Goal: Complete application form

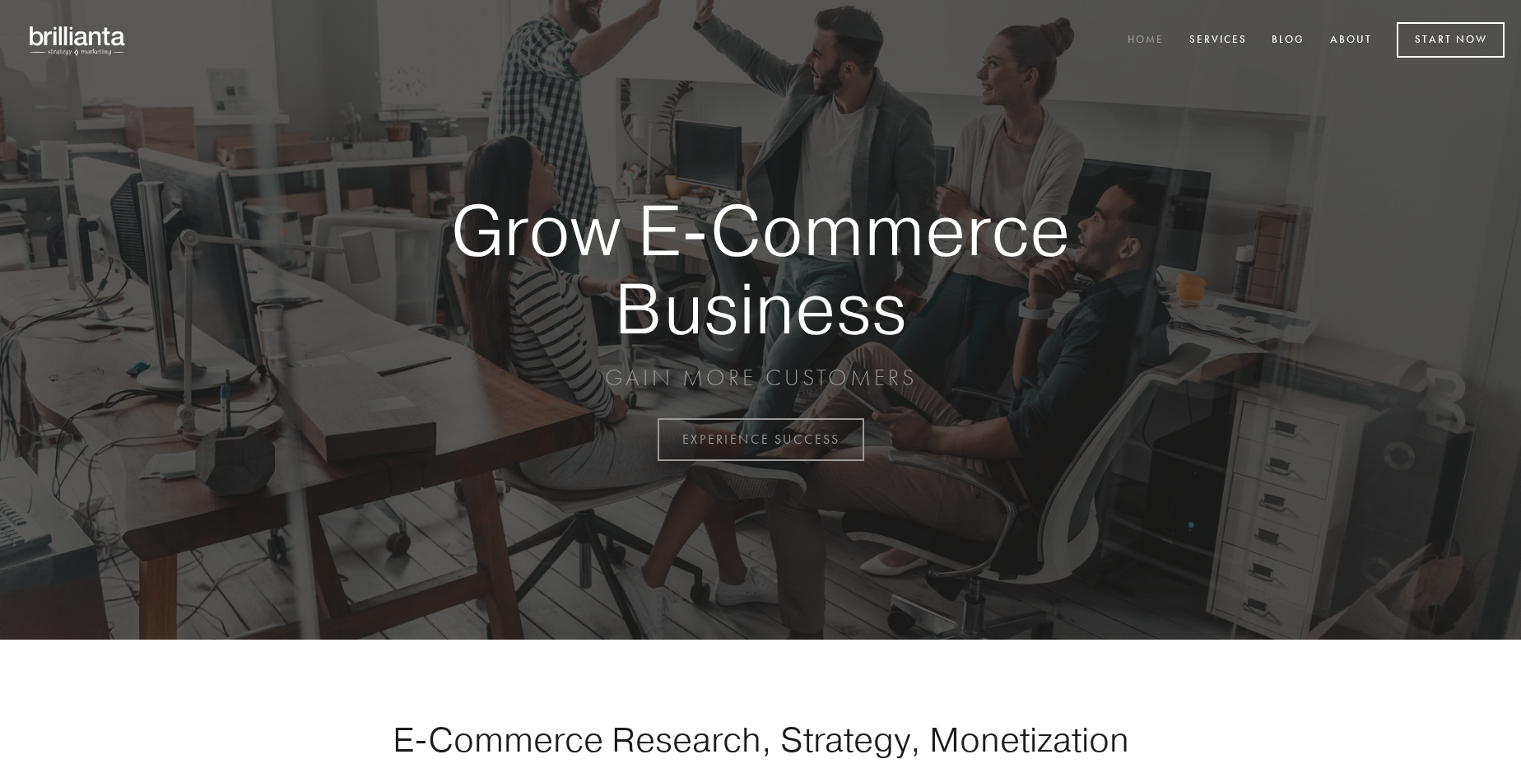
scroll to position [4315, 0]
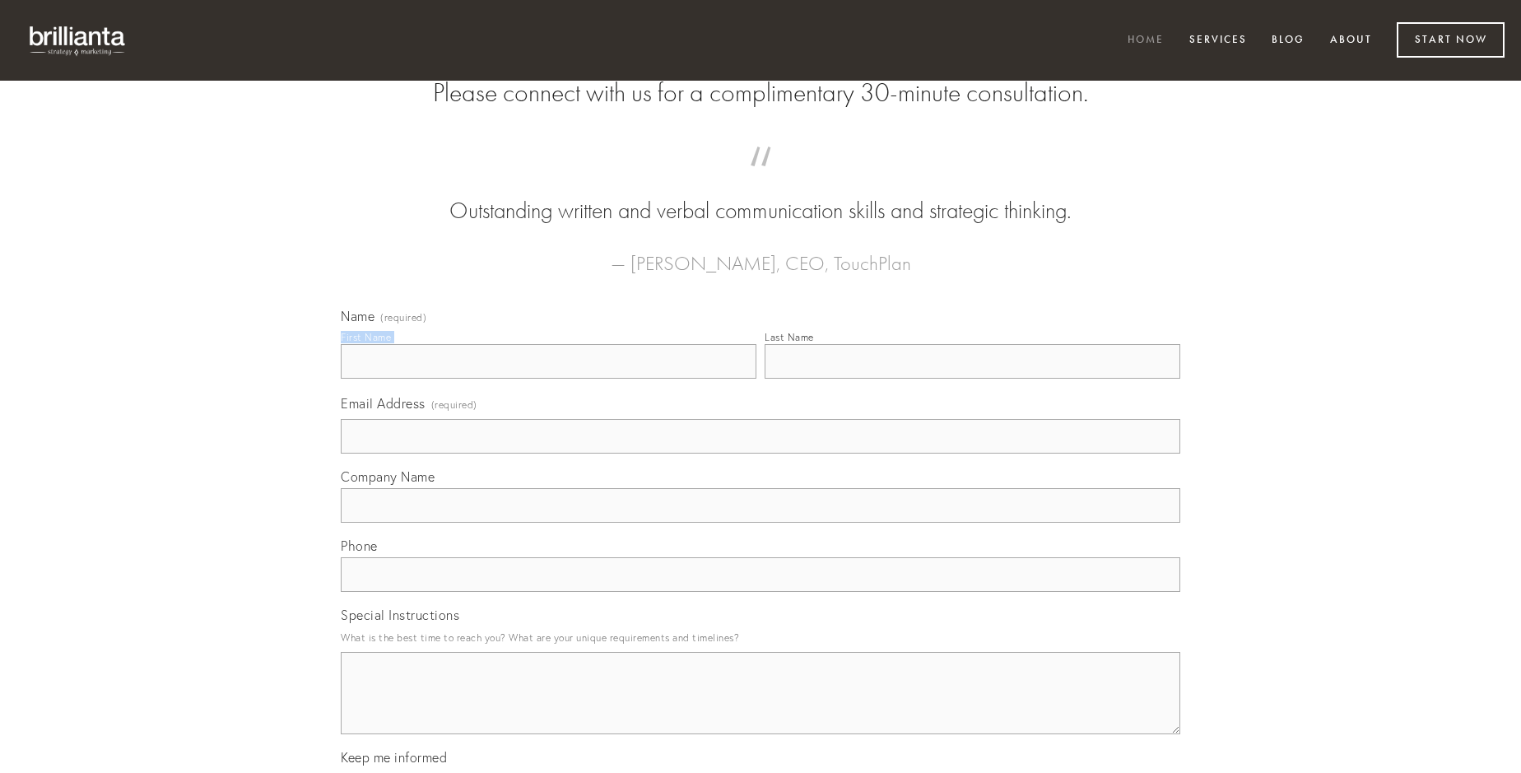
type input "[PERSON_NAME]"
click at [972, 379] on input "Last Name" at bounding box center [973, 361] width 416 height 35
type input "[PERSON_NAME]"
click at [761, 454] on input "Email Address (required)" at bounding box center [761, 436] width 840 height 35
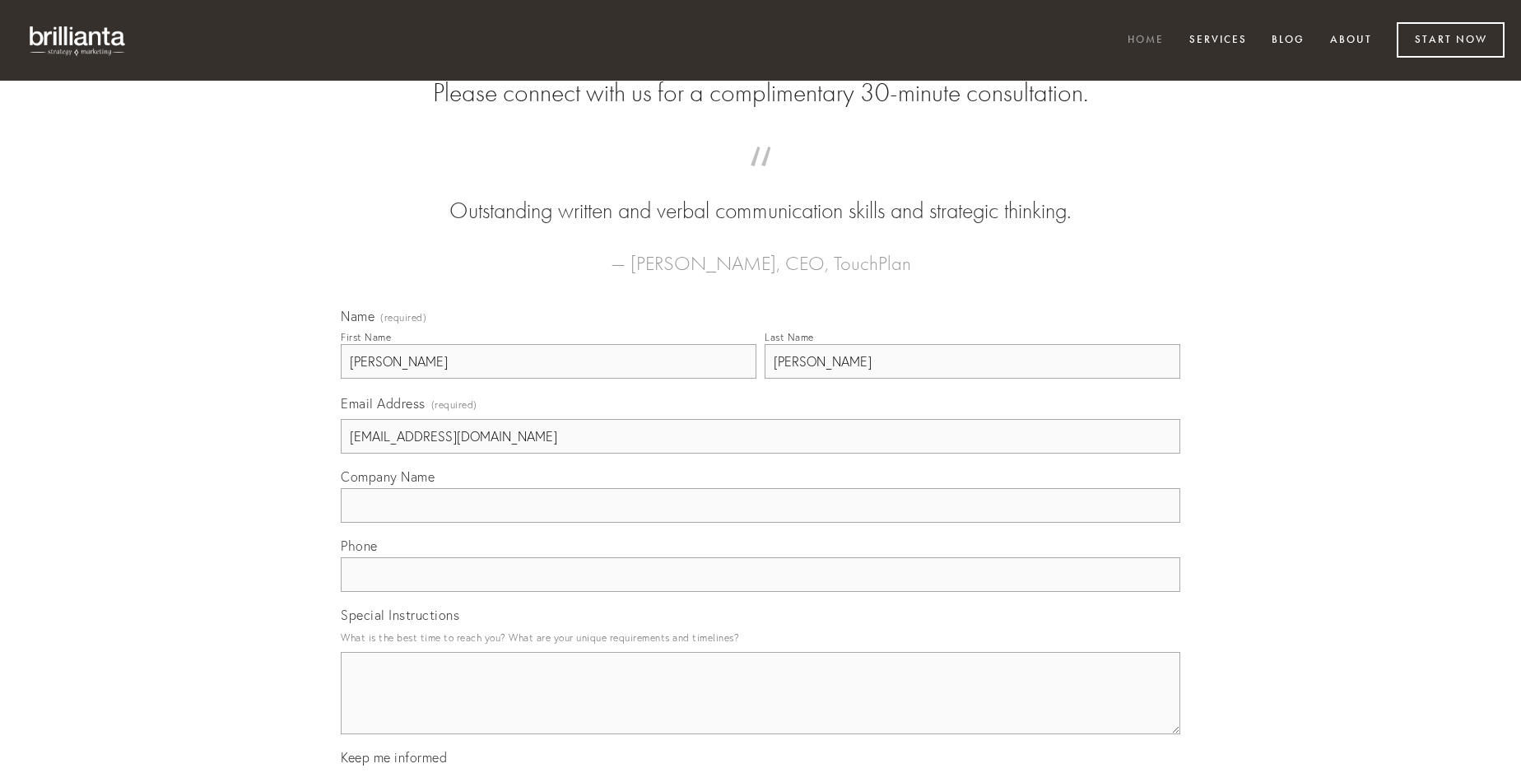
type input "[EMAIL_ADDRESS][DOMAIN_NAME]"
click at [761, 523] on input "Company Name" at bounding box center [761, 505] width 840 height 35
type input "[PERSON_NAME]"
click at [761, 592] on input "text" at bounding box center [761, 574] width 840 height 35
click at [761, 708] on textarea "Special Instructions" at bounding box center [761, 693] width 840 height 82
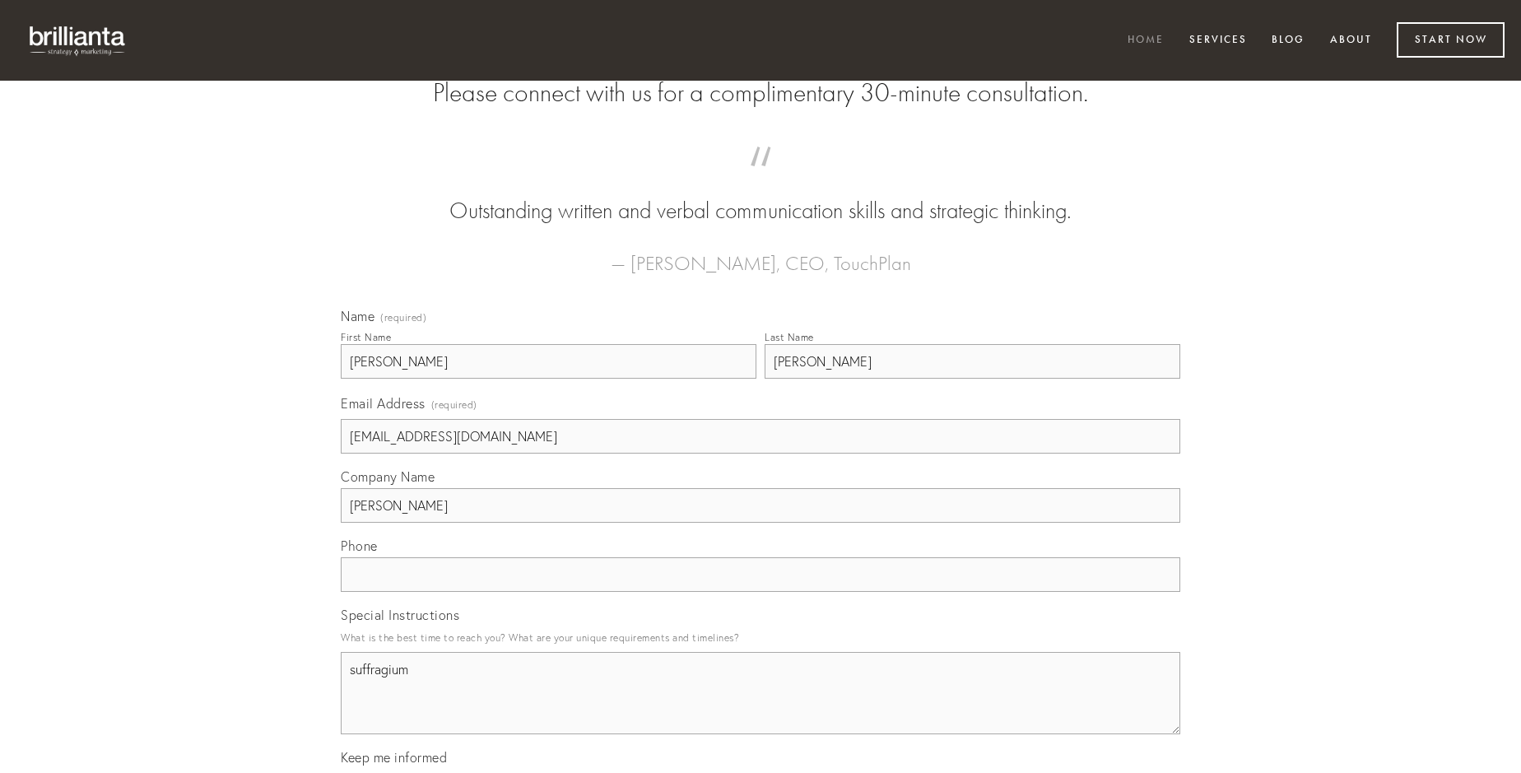
type textarea "suffragium"
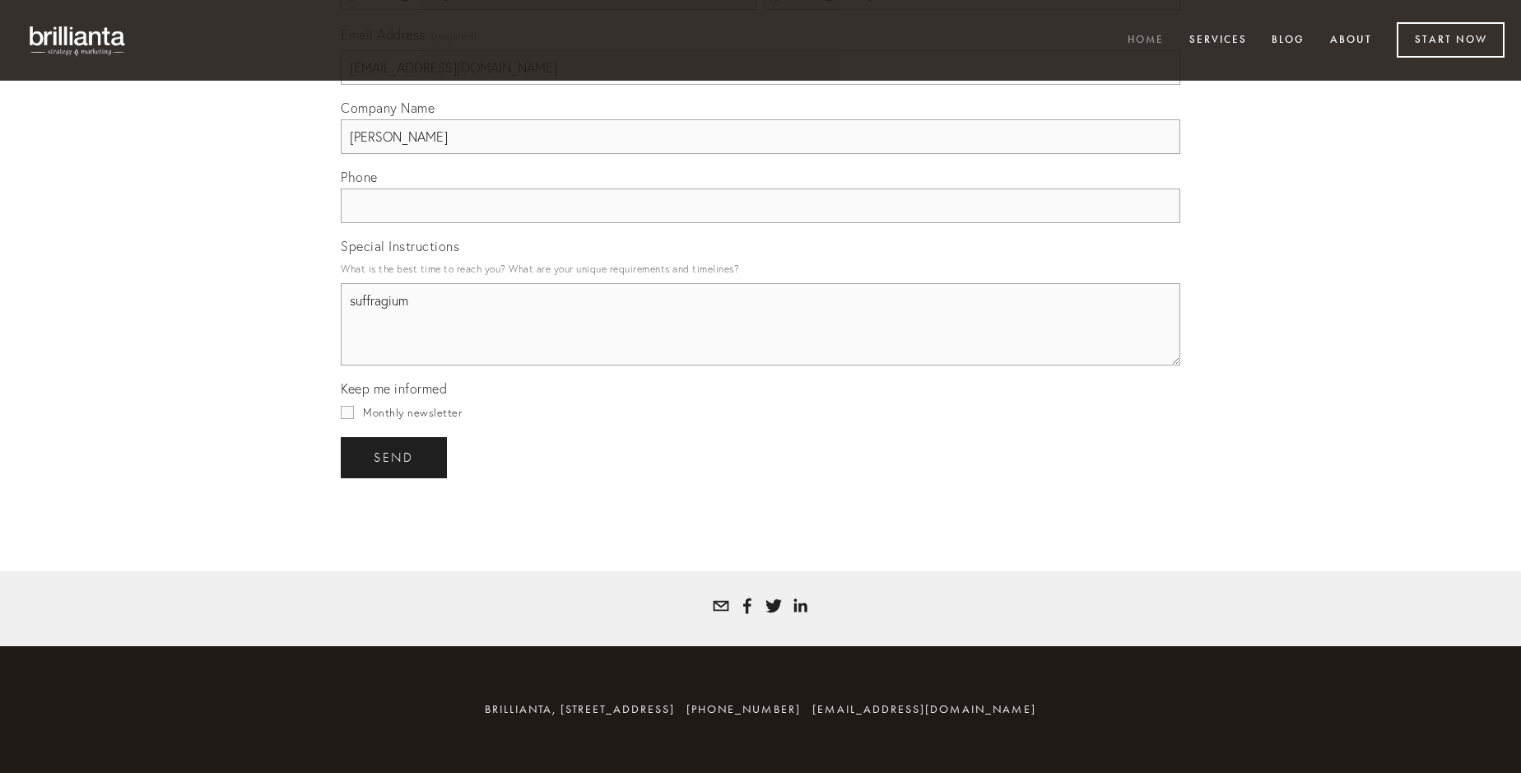
click at [395, 457] on span "send" at bounding box center [394, 457] width 40 height 15
